Goal: Task Accomplishment & Management: Manage account settings

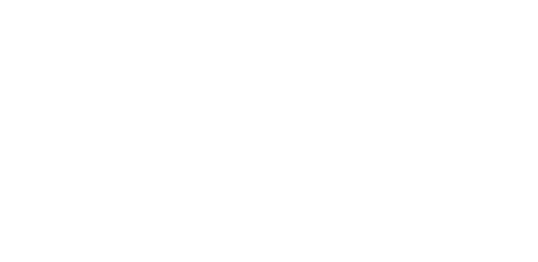
type input "**********"
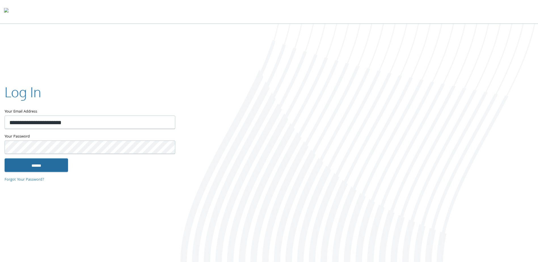
click at [33, 165] on input "******" at bounding box center [37, 165] width 64 height 14
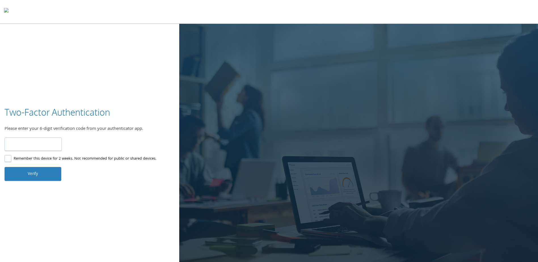
click at [38, 143] on input "number" at bounding box center [33, 144] width 57 height 13
type input "******"
